Goal: Task Accomplishment & Management: Manage account settings

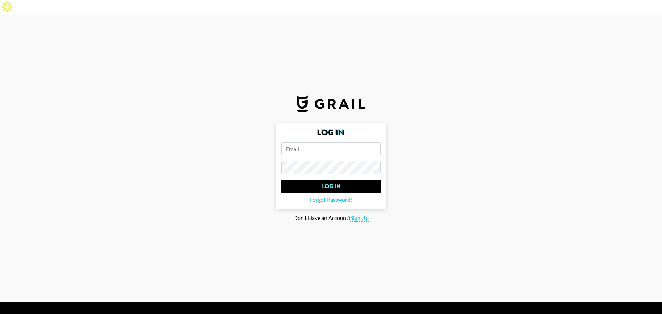
click at [437, 227] on section "Log In Log In Forgot Password? Don't Have an Account? Sign Up" at bounding box center [331, 158] width 662 height 286
click at [326, 126] on form "Log In Log In Forgot Password?" at bounding box center [331, 166] width 110 height 86
click at [318, 142] on input "email" at bounding box center [330, 148] width 99 height 13
type input "[PERSON_NAME][EMAIL_ADDRESS][DOMAIN_NAME]"
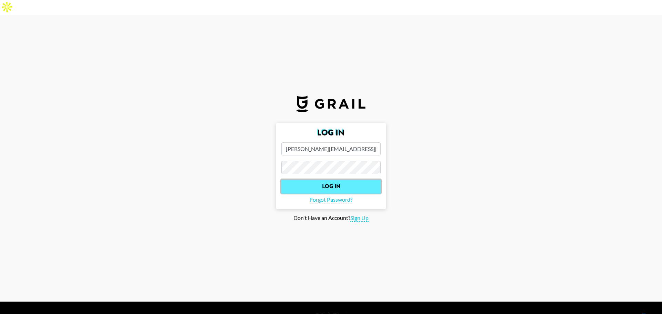
click at [314, 180] on input "Log In" at bounding box center [330, 187] width 99 height 14
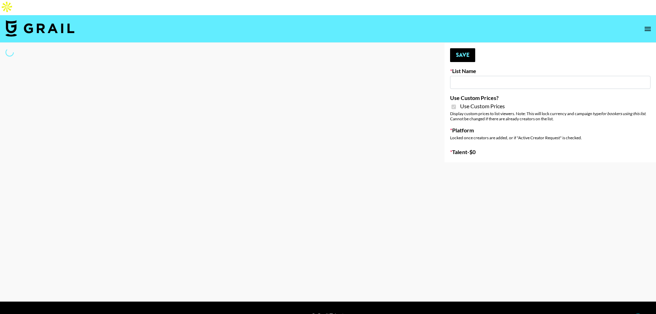
type input "Dietary Supp Brand"
checkbox input "true"
select select "Brand"
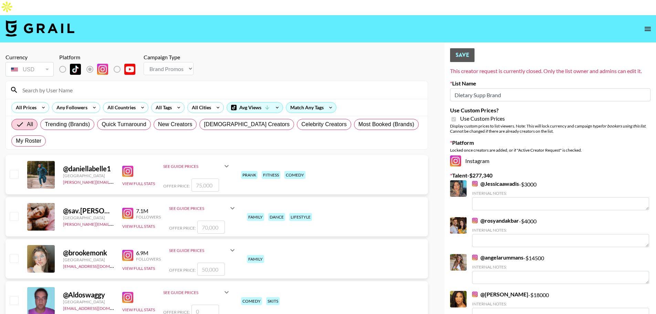
click at [14, 170] on input "checkbox" at bounding box center [14, 174] width 8 height 8
checkbox input "true"
type input "75000"
click at [14, 170] on input "checkbox" at bounding box center [14, 174] width 8 height 8
checkbox input "false"
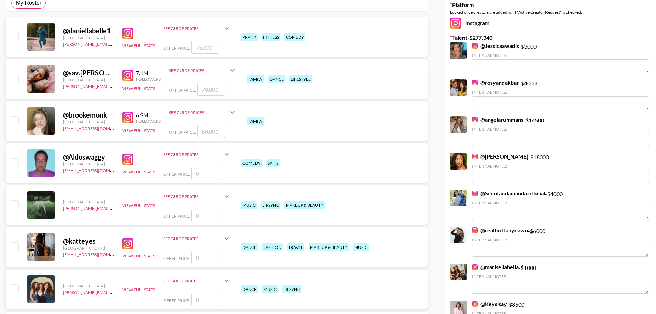
scroll to position [276, 0]
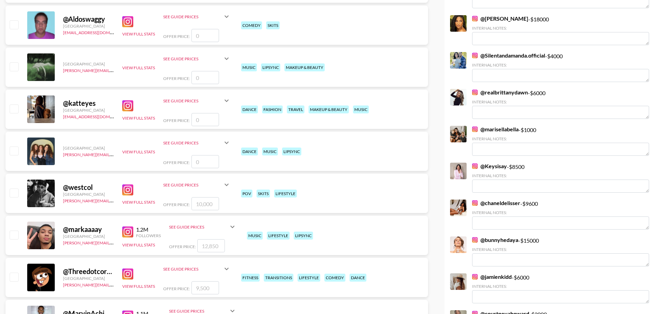
click at [6, 174] on div "@ westcol [GEOGRAPHIC_DATA] [PERSON_NAME][EMAIL_ADDRESS][DOMAIN_NAME] View Full…" at bounding box center [217, 193] width 423 height 39
click at [11, 188] on input "checkbox" at bounding box center [14, 192] width 8 height 8
checkbox input "true"
type input "10000"
click at [11, 188] on input "checkbox" at bounding box center [14, 192] width 8 height 8
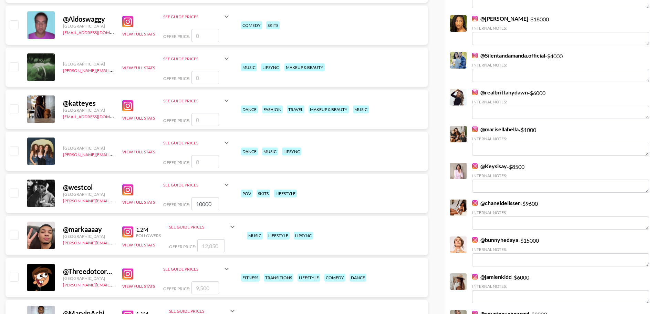
checkbox input "false"
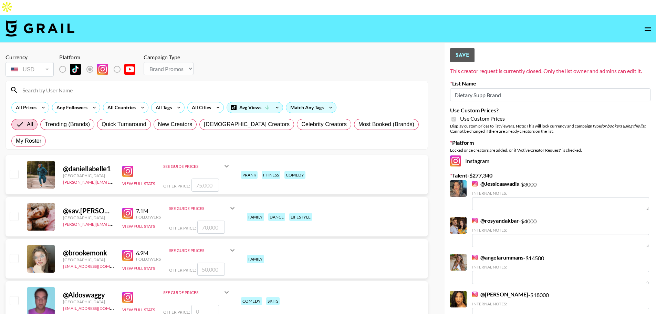
scroll to position [69, 0]
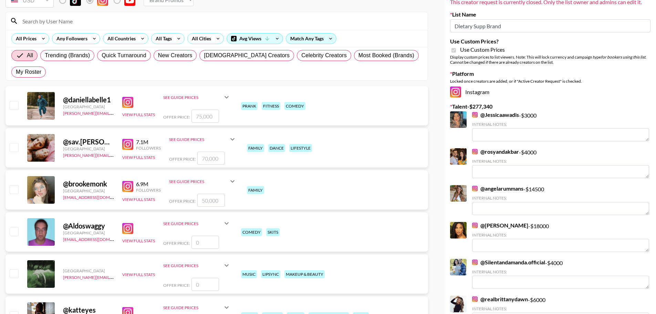
click at [129, 181] on img at bounding box center [127, 186] width 11 height 11
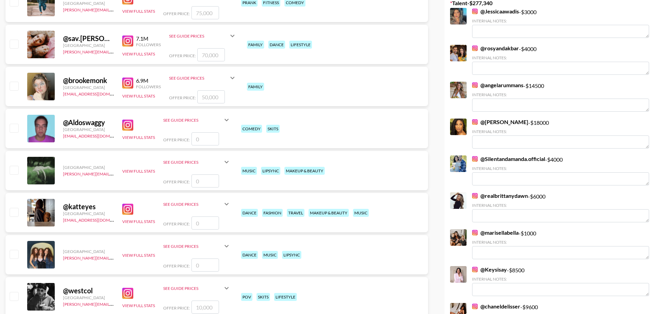
scroll to position [34, 0]
